Goal: Book appointment/travel/reservation

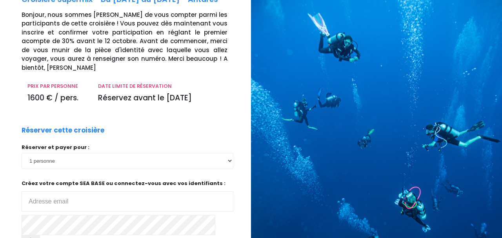
scroll to position [66, 0]
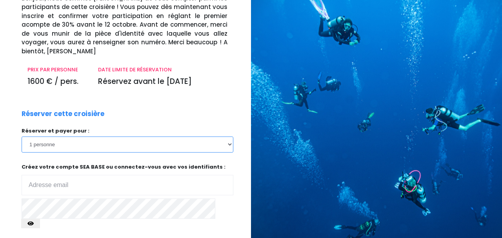
click at [22, 136] on select "1 personne 2 personnes 3 personnes 4 personnes 5 personnes" at bounding box center [128, 144] width 212 height 16
click option "1 personne" at bounding box center [0, 0] width 0 height 0
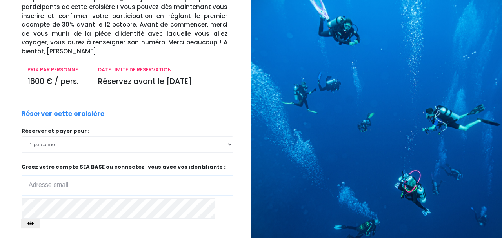
click at [150, 181] on input "email" at bounding box center [128, 185] width 212 height 20
type input "l"
type input "[PERSON_NAME][EMAIL_ADDRESS][DOMAIN_NAME]"
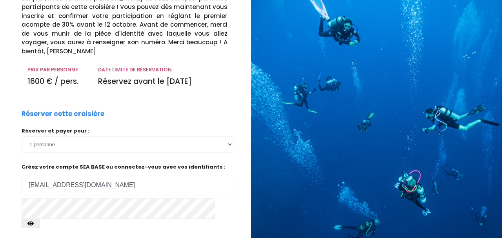
click at [34, 224] on icon "button" at bounding box center [30, 224] width 6 height 0
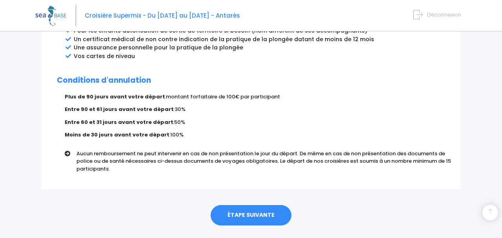
scroll to position [486, 0]
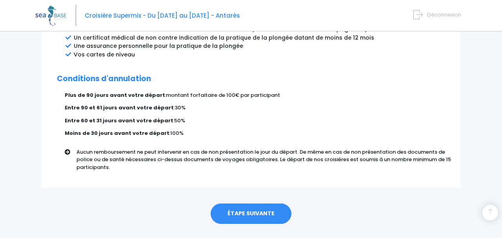
click at [256, 204] on link "ÉTAPE SUIVANTE" at bounding box center [251, 214] width 81 height 20
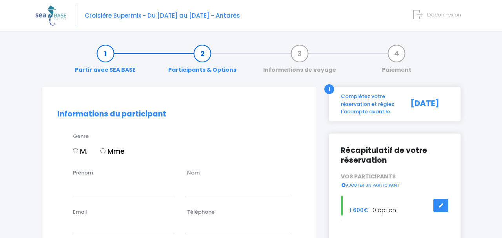
click at [105, 150] on input "Mme" at bounding box center [102, 150] width 5 height 5
radio input "true"
click at [107, 192] on input "Prénom" at bounding box center [124, 187] width 102 height 16
type input "Elise"
click at [209, 190] on input "text" at bounding box center [238, 187] width 102 height 16
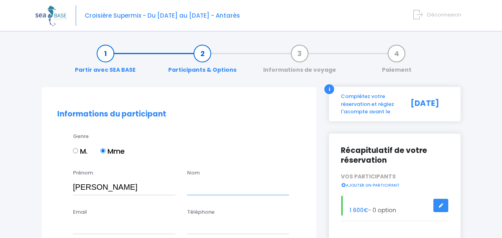
click at [209, 190] on input "text" at bounding box center [238, 187] width 102 height 16
type input "Troillard"
type input "0624062386"
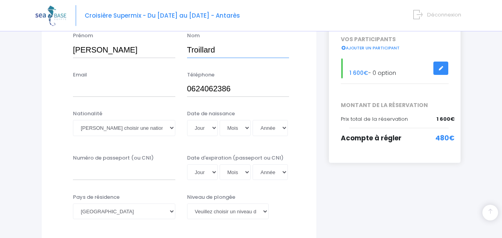
scroll to position [125, 0]
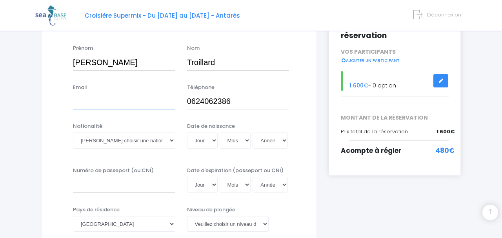
click at [114, 98] on input "Email" at bounding box center [124, 102] width 102 height 16
type input "elise.troillard@orange.fr"
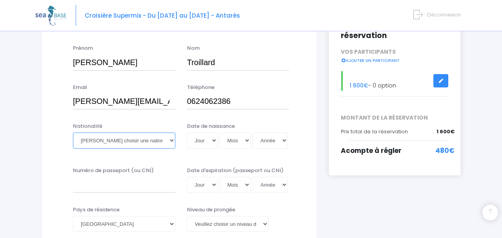
click at [73, 133] on select "Veuillez choisir une nationalité Afghane Albanaise Algerienne Allemande America…" at bounding box center [124, 141] width 102 height 16
select select "Française"
click option "Française" at bounding box center [0, 0] width 0 height 0
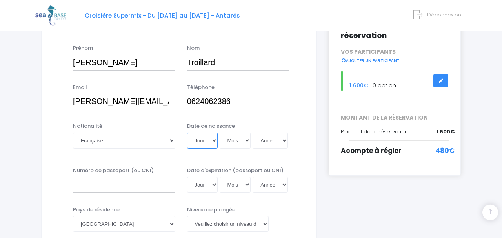
click at [187, 133] on select "Jour 01 02 03 04 05 06 07 08 09 10 11 12 13 14 15 16 17 18 19 20 21 22 23 24 25…" at bounding box center [202, 141] width 31 height 16
select select "19"
click option "19" at bounding box center [0, 0] width 0 height 0
click at [220, 133] on select "Mois 01 02 03 04 05 06 07 08 09 10 11 12" at bounding box center [235, 141] width 31 height 16
select select "05"
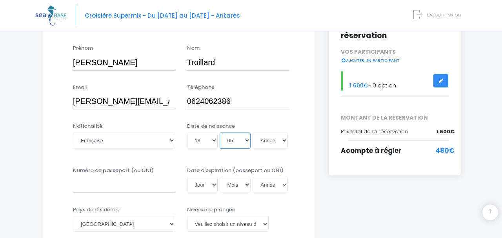
click option "05" at bounding box center [0, 0] width 0 height 0
click at [253, 133] on select "Année 2045 2044 2043 2042 2041 2040 2039 2038 2037 2036 2035 2034 2033 2032 203…" at bounding box center [270, 141] width 35 height 16
select select "1984"
click option "1984" at bounding box center [0, 0] width 0 height 0
type input "1984-05-19"
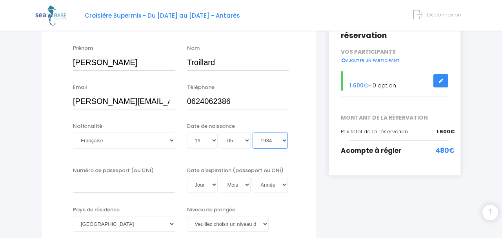
click at [265, 140] on select "Année 2045 2044 2043 2042 2041 2040 2039 2038 2037 2036 2035 2034 2033 2032 203…" at bounding box center [270, 141] width 35 height 16
click at [136, 189] on input "Numéro de passeport (ou CNI)" at bounding box center [124, 185] width 102 height 16
type input "23KF11274"
click at [187, 177] on select "Jour 01 02 03 04 05 06 07 08 09 10 11 12 13 14 15 16 17 18 19 20 21 22 23 24 25…" at bounding box center [202, 185] width 31 height 16
select select "11"
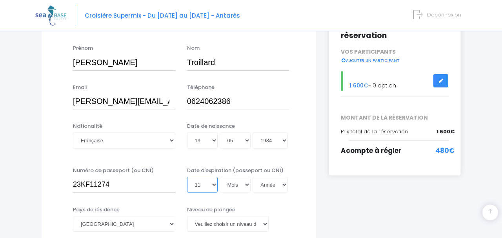
click option "11" at bounding box center [0, 0] width 0 height 0
click at [220, 177] on select "Mois 01 02 03 04 05 06 07 08 09 10 11 12" at bounding box center [235, 185] width 31 height 16
select select "10"
click option "10" at bounding box center [0, 0] width 0 height 0
click at [253, 177] on select "Année 2045 2044 2043 2042 2041 2040 2039 2038 2037 2036 2035 2034 2033 2032 203…" at bounding box center [270, 185] width 35 height 16
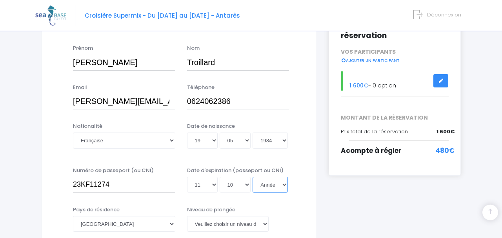
select select "2033"
click option "2033" at bounding box center [0, 0] width 0 height 0
type input "2033-10-11"
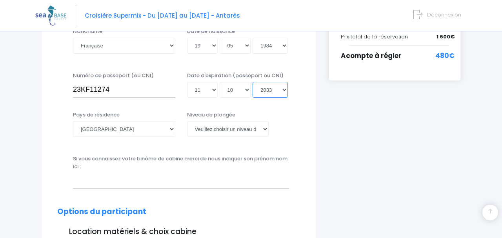
scroll to position [227, 0]
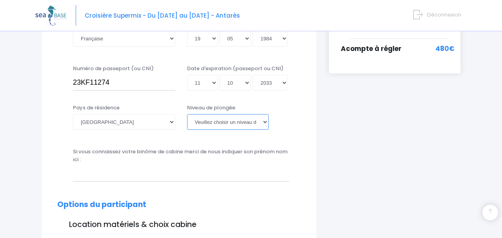
click at [187, 114] on select "Veuillez choisir un niveau de plongée Non plongeur Junior OW diver Adventure OW…" at bounding box center [228, 122] width 82 height 16
select select "N3"
click option "N3" at bounding box center [0, 0] width 0 height 0
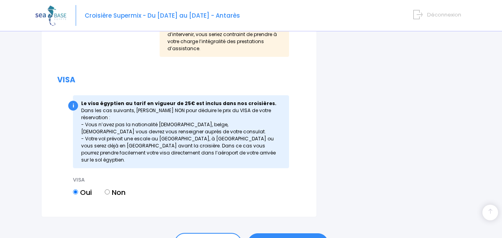
scroll to position [984, 0]
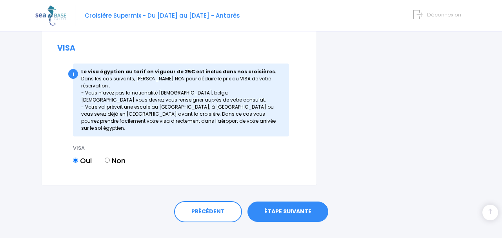
click at [296, 202] on link "ÉTAPE SUIVANTE" at bounding box center [287, 212] width 81 height 20
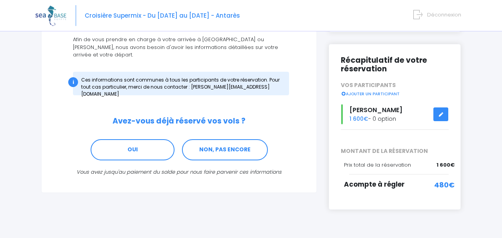
scroll to position [107, 0]
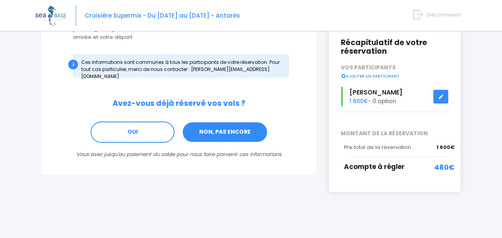
click at [227, 122] on link "NON, PAS ENCORE" at bounding box center [225, 132] width 86 height 21
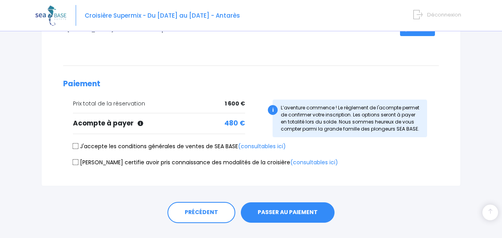
scroll to position [169, 0]
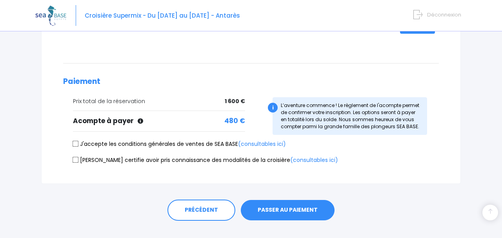
click at [78, 144] on input "J'accepte les conditions générales de ventes de SEA BASE (consultables ici)" at bounding box center [76, 144] width 6 height 6
checkbox input "true"
click at [76, 162] on input "[PERSON_NAME] certifie avoir pris connaissance des modalités de la croisière (c…" at bounding box center [76, 159] width 6 height 6
checkbox input "true"
click at [308, 211] on button "PASSER AU PAIEMENT" at bounding box center [288, 210] width 94 height 20
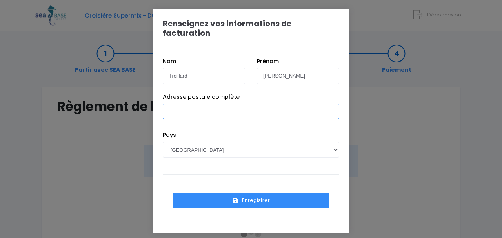
click at [223, 104] on input "Adresse postale complète" at bounding box center [251, 112] width 176 height 16
type input "8 Chemin du Bien Aller 38580 ALLEVARD"
click at [255, 193] on button "Enregistrer" at bounding box center [251, 201] width 157 height 16
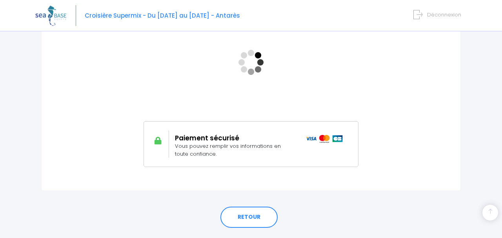
scroll to position [199, 0]
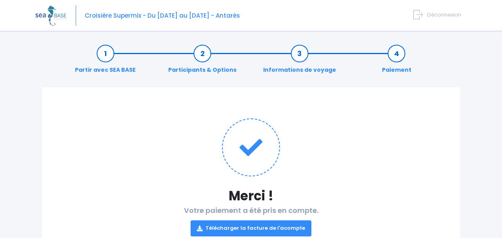
click at [269, 229] on link "Télécharger la facture de l'acompte" at bounding box center [251, 228] width 121 height 16
